Goal: Entertainment & Leisure: Consume media (video, audio)

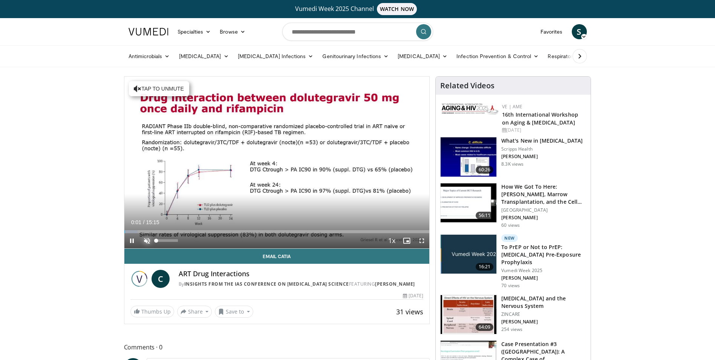
click at [147, 241] on span "Video Player" at bounding box center [146, 240] width 15 height 15
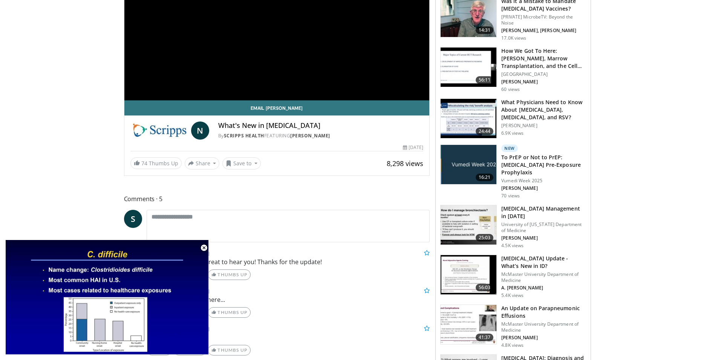
scroll to position [151, 0]
